Goal: Task Accomplishment & Management: Manage account settings

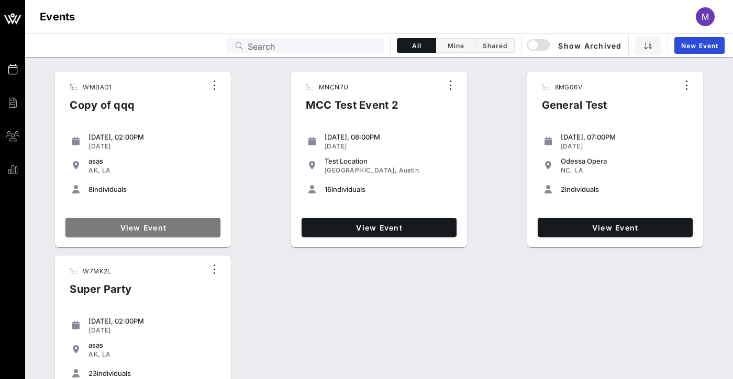
click at [189, 219] on link "View Event" at bounding box center [142, 227] width 155 height 19
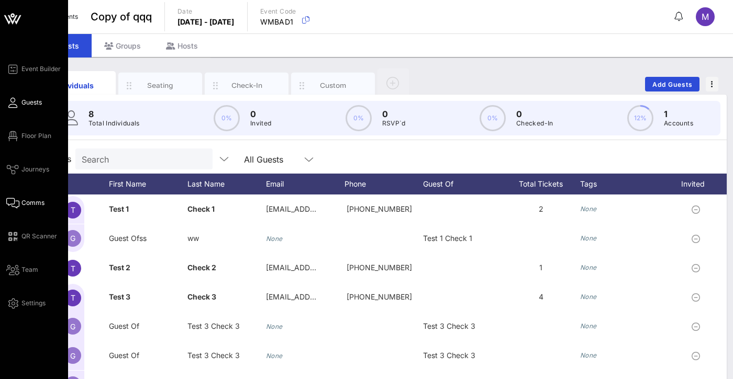
click at [26, 198] on span "Comms" at bounding box center [32, 202] width 23 height 9
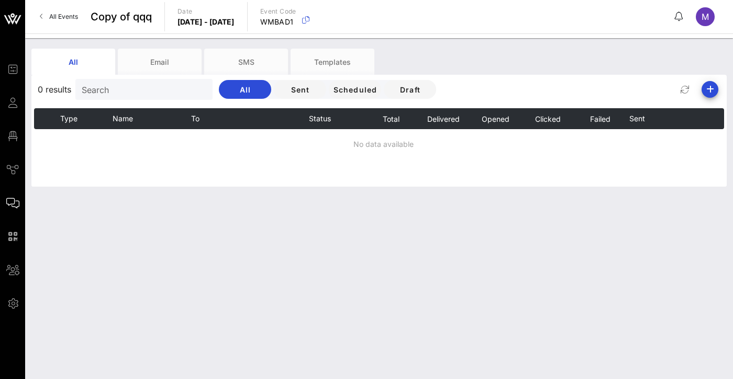
click at [54, 19] on span "All Events" at bounding box center [63, 17] width 29 height 8
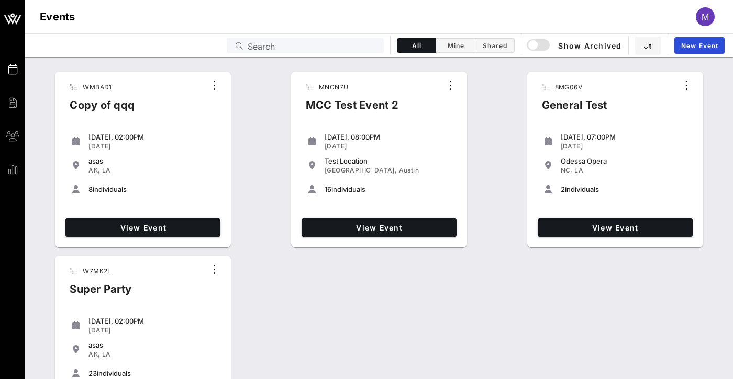
click at [347, 218] on div "View Event" at bounding box center [378, 227] width 163 height 27
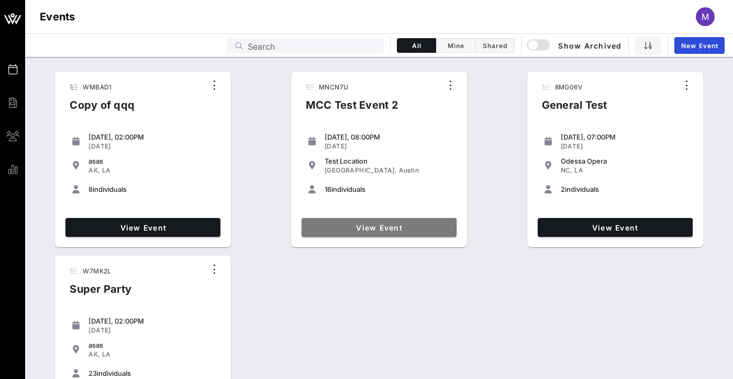
click at [347, 222] on link "View Event" at bounding box center [378, 227] width 155 height 19
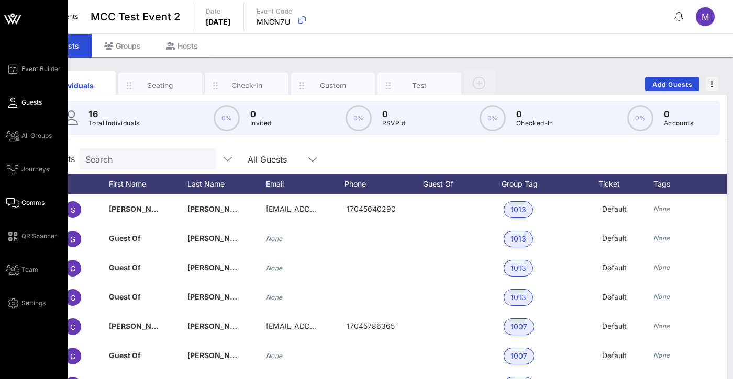
click at [36, 200] on span "Comms" at bounding box center [32, 202] width 23 height 9
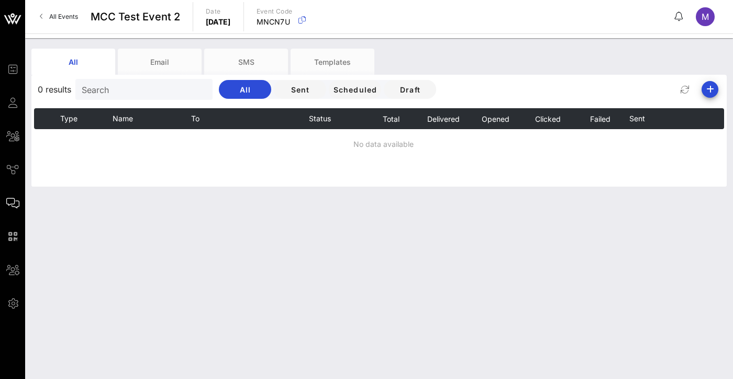
click at [60, 20] on link "All Events" at bounding box center [58, 16] width 51 height 17
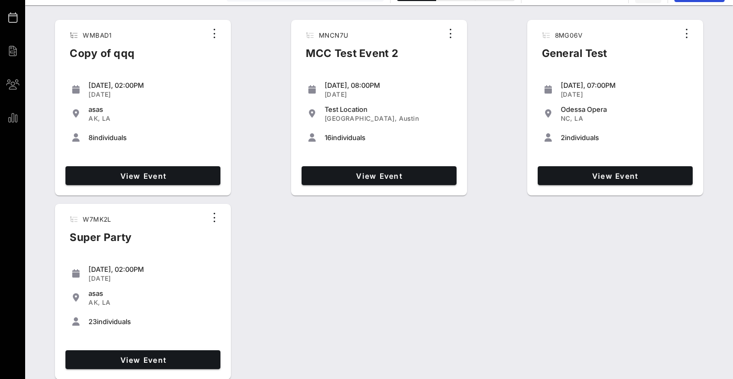
scroll to position [52, 0]
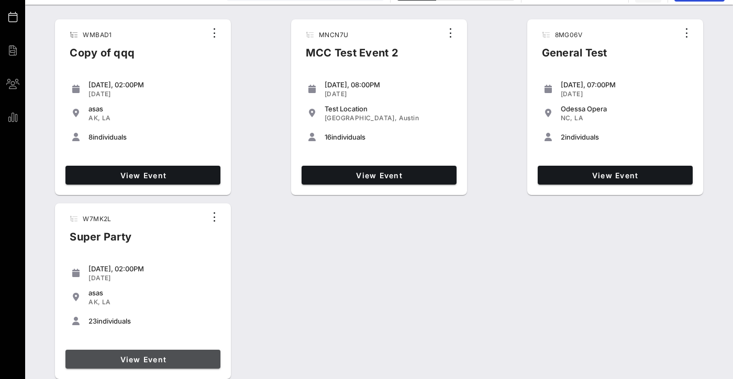
click at [161, 355] on span "View Event" at bounding box center [143, 359] width 147 height 9
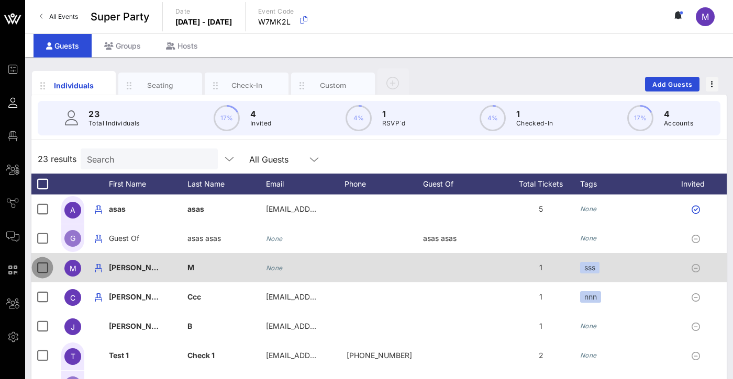
click at [41, 266] on div at bounding box center [42, 268] width 18 height 18
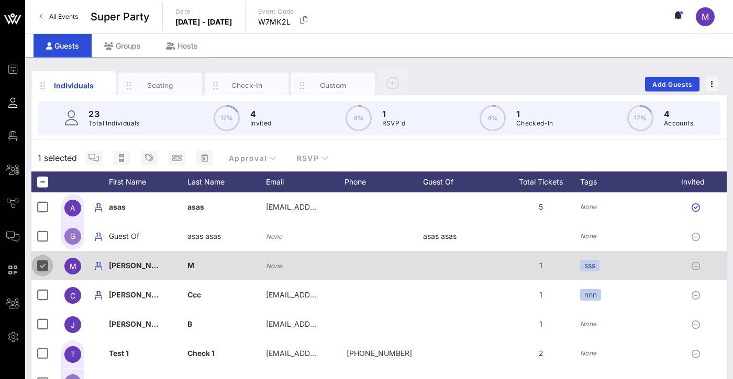
click at [42, 271] on div at bounding box center [42, 266] width 18 height 18
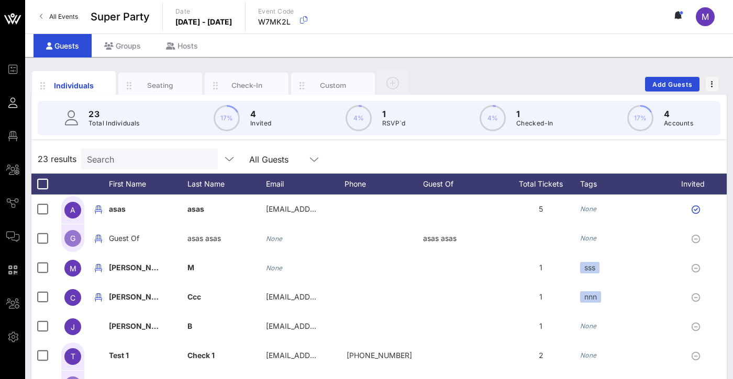
click at [654, 76] on div "Individuals Seating Check-In Custom Add Guests" at bounding box center [378, 84] width 695 height 33
click at [654, 81] on span "Add Guests" at bounding box center [672, 85] width 41 height 8
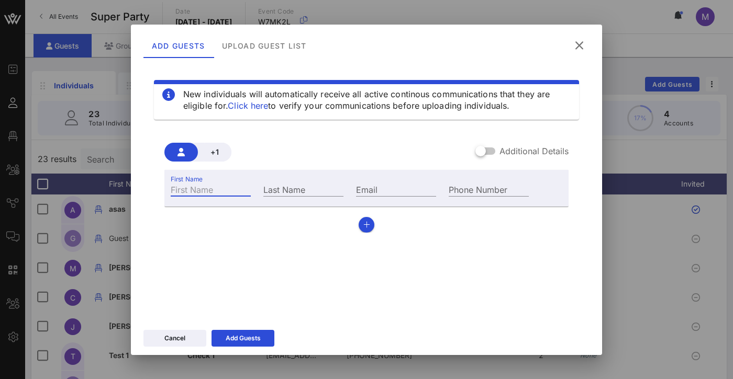
click at [213, 185] on input "First Name" at bounding box center [211, 190] width 80 height 14
type input "Miklos Erno"
type input "[PERSON_NAME]"
type input "[EMAIL_ADDRESS][DOMAIN_NAME]"
type input "0741187073"
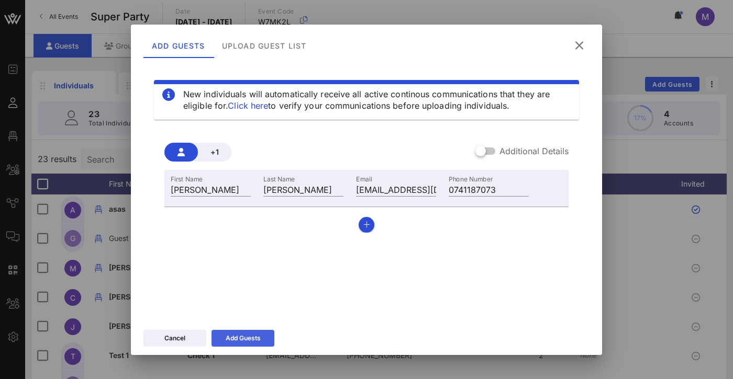
click at [254, 341] on div "Add Guests" at bounding box center [243, 338] width 35 height 10
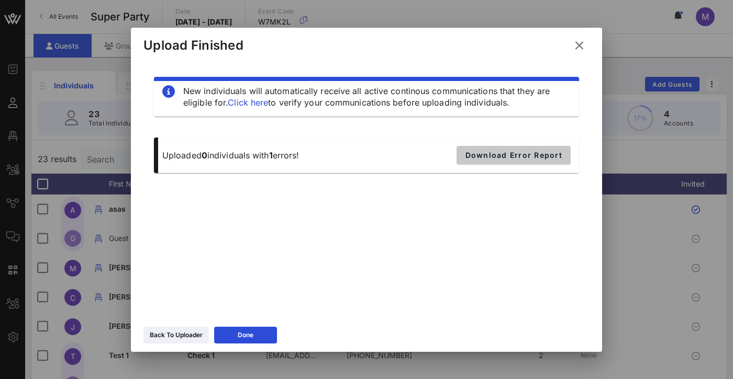
click at [491, 160] on button "Download Error Report" at bounding box center [513, 155] width 114 height 19
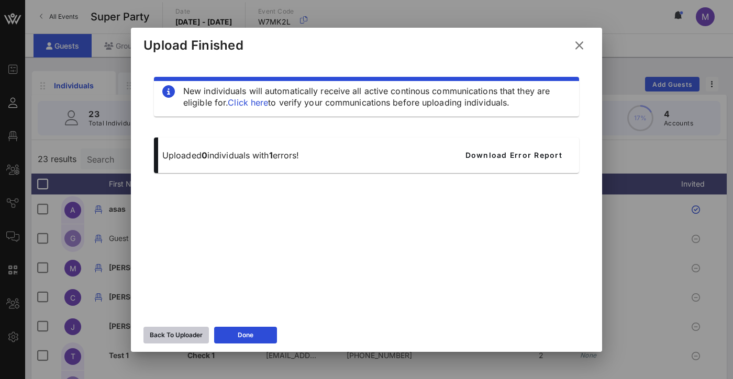
click at [194, 330] on div "Back To Uploader" at bounding box center [176, 335] width 53 height 10
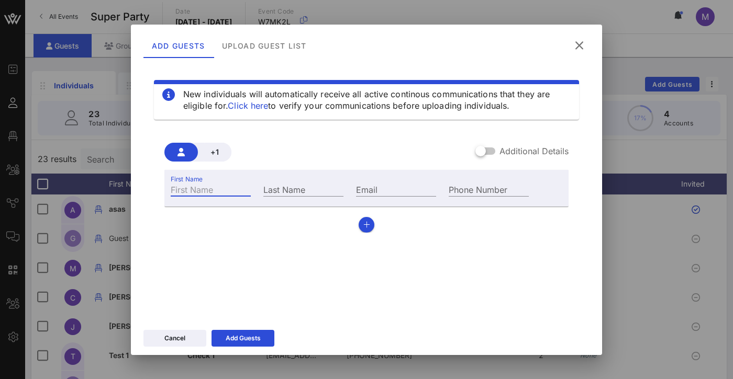
click at [228, 186] on input "First Name" at bounding box center [211, 190] width 80 height 14
type input "Miklos Erno"
type input "[PERSON_NAME]"
type input "[EMAIL_ADDRESS][DOMAIN_NAME]"
type input "0741187073"
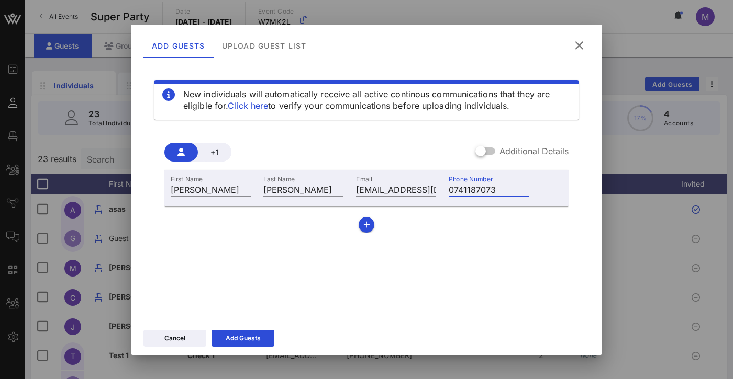
click at [484, 190] on input "0741187073" at bounding box center [489, 190] width 80 height 14
click at [468, 273] on div "New individuals will automatically receive all active continous communications …" at bounding box center [366, 188] width 446 height 251
click at [274, 335] on div "Cancel Add Guests" at bounding box center [366, 340] width 471 height 30
click at [263, 336] on button "Add Guests" at bounding box center [242, 338] width 63 height 17
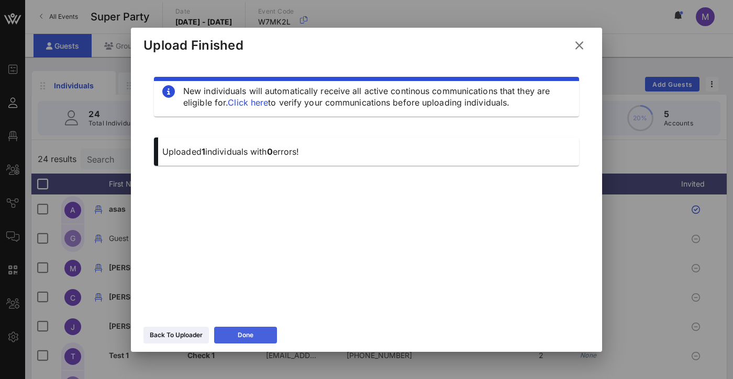
click at [263, 336] on button "Done" at bounding box center [245, 335] width 63 height 17
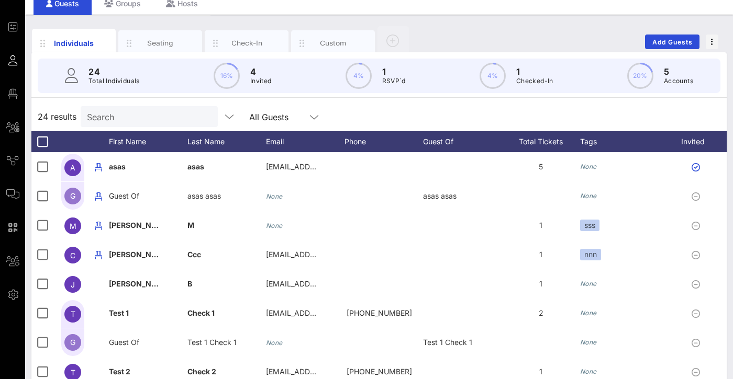
scroll to position [52, 0]
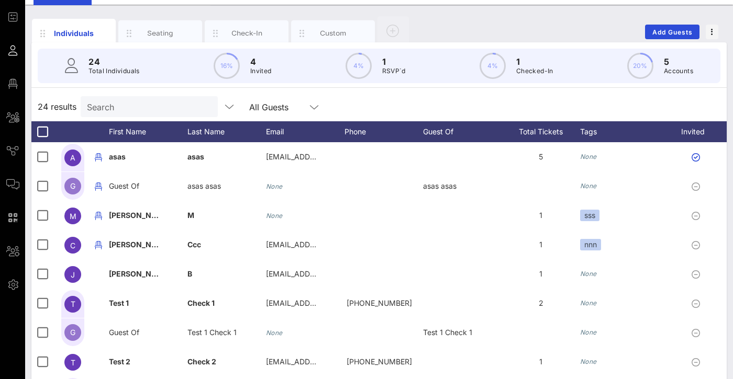
click at [450, 8] on div "Individuals Seating Check-In Custom Add Guests 24 Total Individuals 16% 4 Invit…" at bounding box center [379, 236] width 708 height 462
click at [475, 15] on div "Individuals Seating Check-In Custom Add Guests 24 Total Individuals 16% 4 Invit…" at bounding box center [379, 236] width 708 height 462
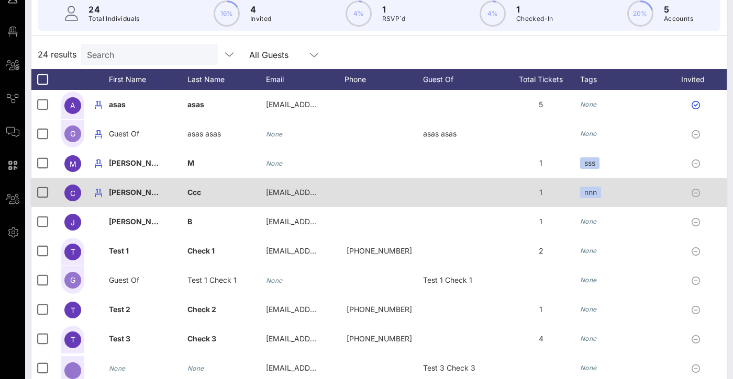
scroll to position [262, 0]
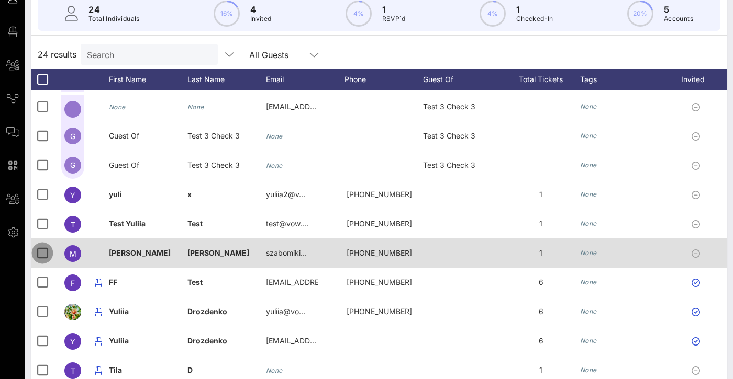
click at [40, 258] on div at bounding box center [42, 253] width 18 height 18
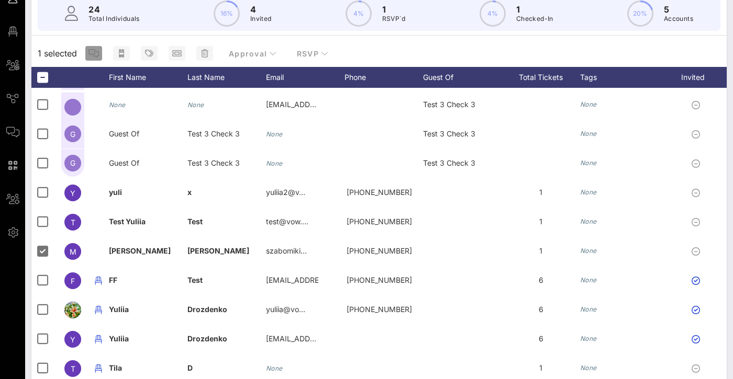
click at [99, 50] on span "button" at bounding box center [93, 53] width 17 height 8
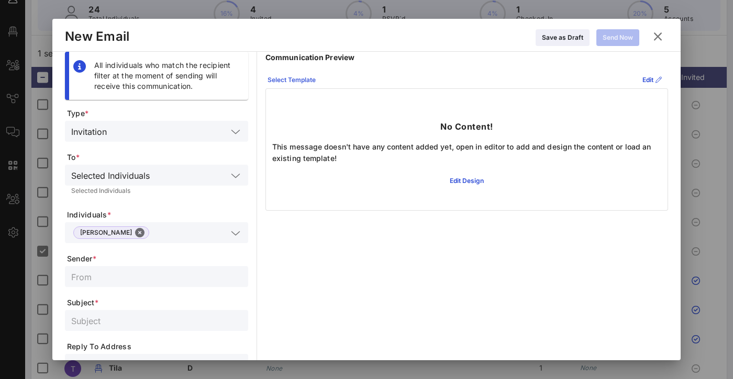
click at [282, 80] on div "Select Template" at bounding box center [291, 80] width 48 height 10
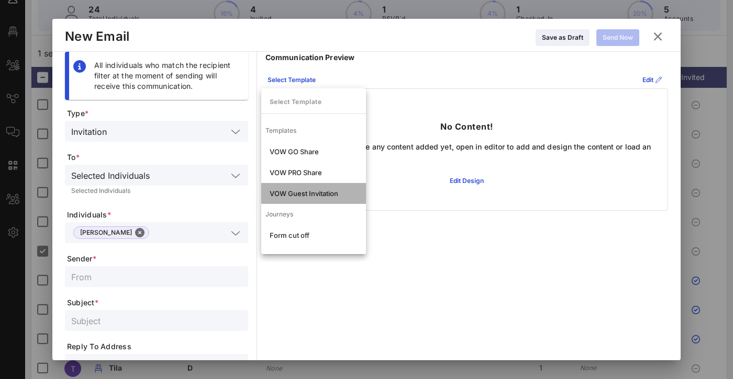
click at [324, 186] on div "VOW Guest Invitation" at bounding box center [313, 193] width 105 height 21
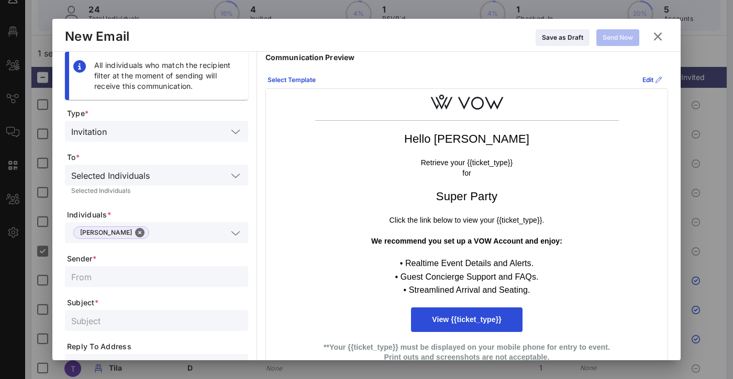
click at [148, 271] on input "text" at bounding box center [156, 277] width 171 height 14
type input "wererw"
click at [130, 312] on div at bounding box center [156, 320] width 171 height 21
type input "erwerwer"
click at [624, 38] on div "Send Now" at bounding box center [617, 37] width 30 height 10
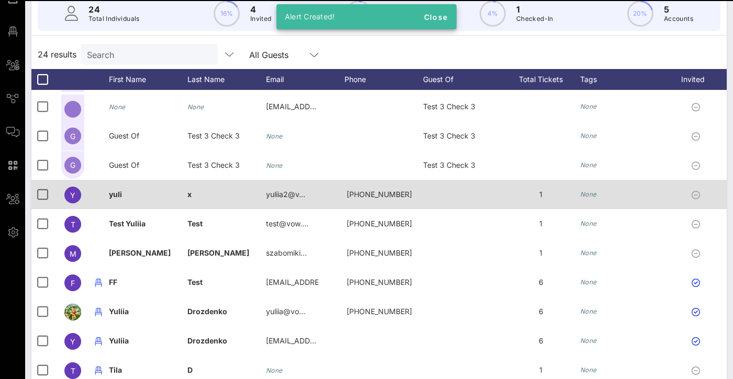
scroll to position [52, 0]
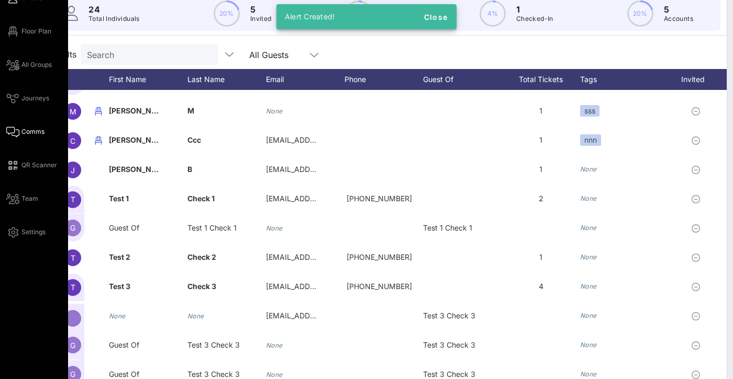
click at [23, 131] on span "Comms" at bounding box center [32, 131] width 23 height 9
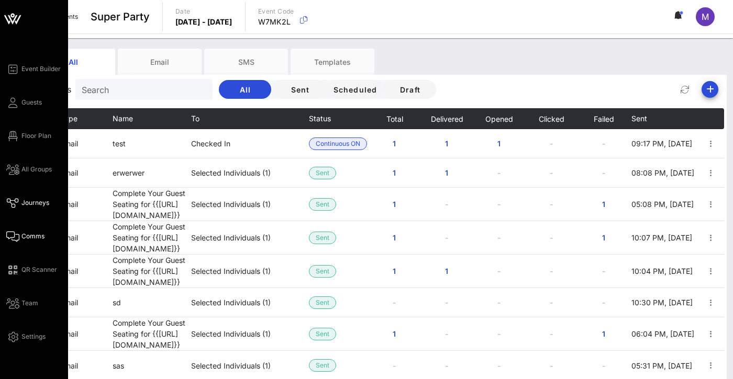
click at [34, 206] on span "Journeys" at bounding box center [35, 202] width 28 height 9
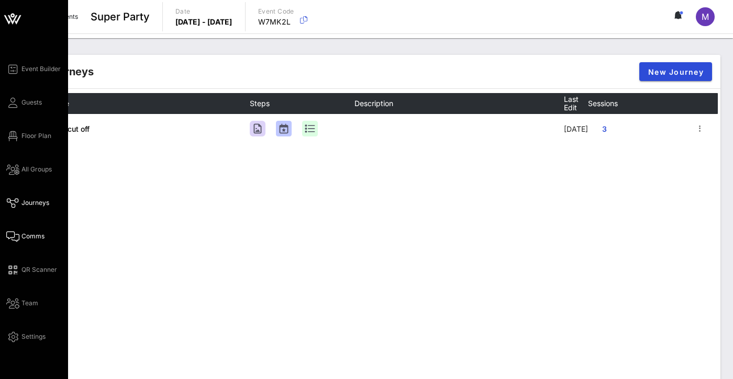
click at [33, 236] on span "Comms" at bounding box center [32, 236] width 23 height 9
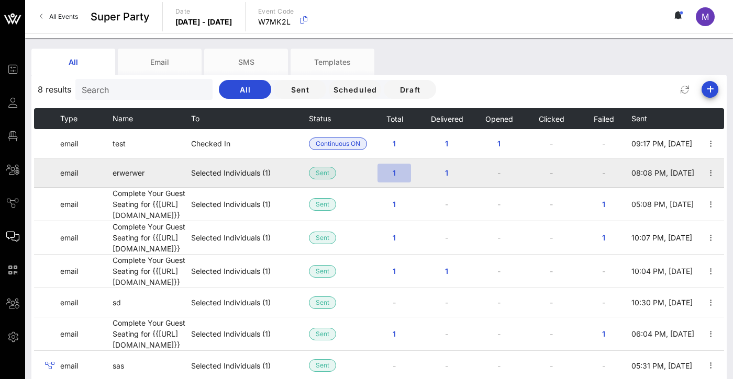
click at [390, 166] on button "1" at bounding box center [393, 173] width 33 height 19
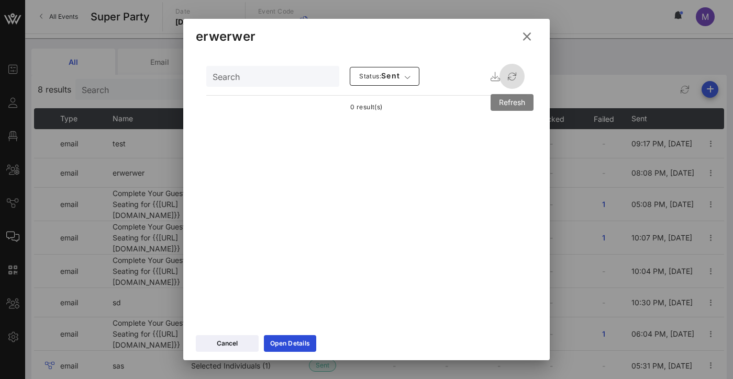
click at [511, 75] on icon "button" at bounding box center [512, 76] width 13 height 13
click at [532, 38] on icon at bounding box center [527, 36] width 14 height 13
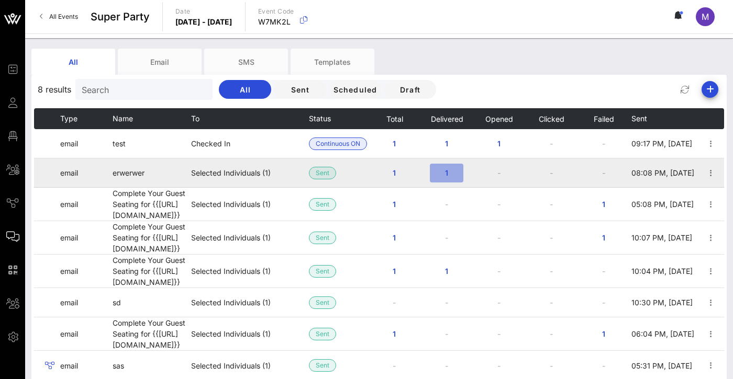
click at [449, 169] on span "1" at bounding box center [446, 173] width 17 height 9
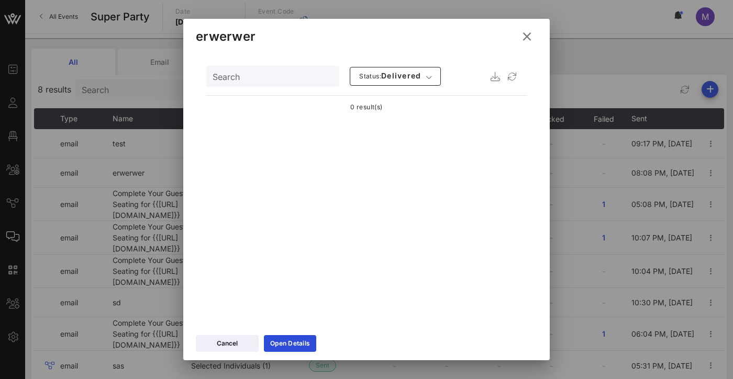
click at [527, 38] on icon at bounding box center [527, 36] width 14 height 13
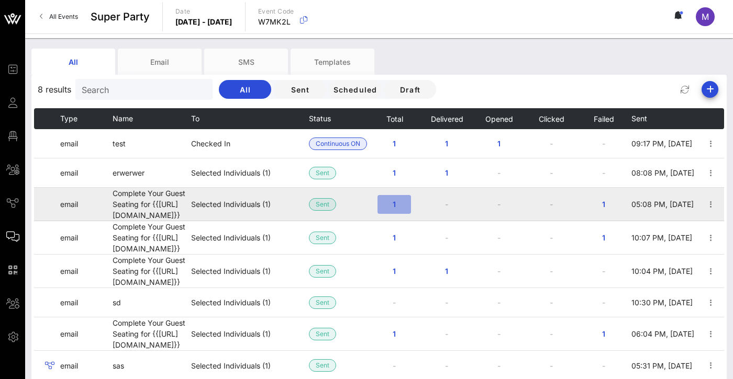
click at [394, 204] on span "1" at bounding box center [394, 204] width 17 height 9
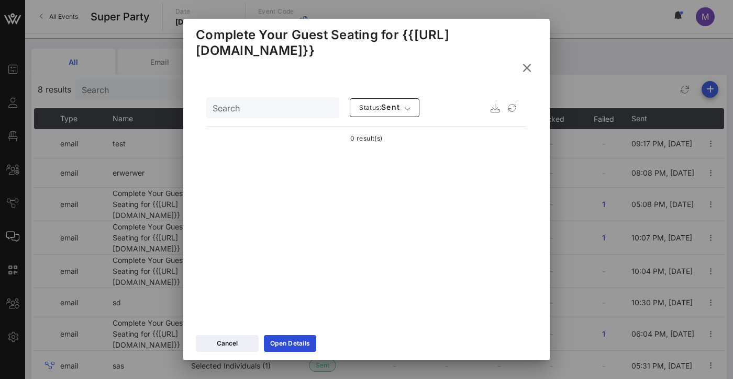
click at [527, 67] on icon at bounding box center [527, 68] width 16 height 15
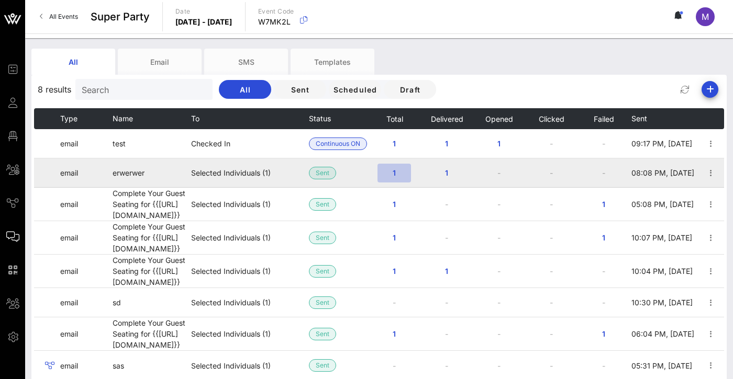
click at [397, 172] on span "1" at bounding box center [394, 173] width 17 height 9
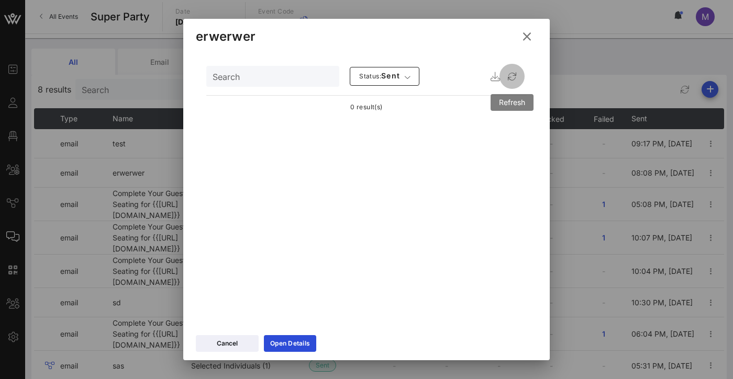
click at [516, 77] on icon "button" at bounding box center [512, 76] width 13 height 13
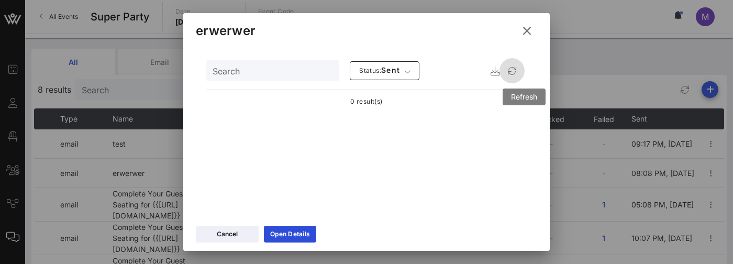
click at [518, 67] on icon "button" at bounding box center [512, 70] width 13 height 13
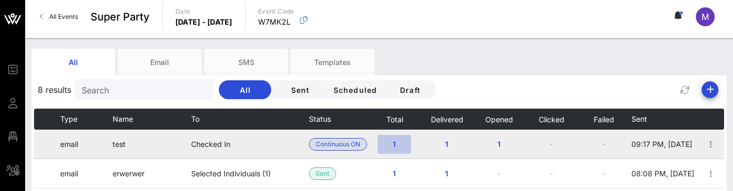
click at [400, 140] on span "1" at bounding box center [394, 143] width 17 height 9
